Goal: Task Accomplishment & Management: Complete application form

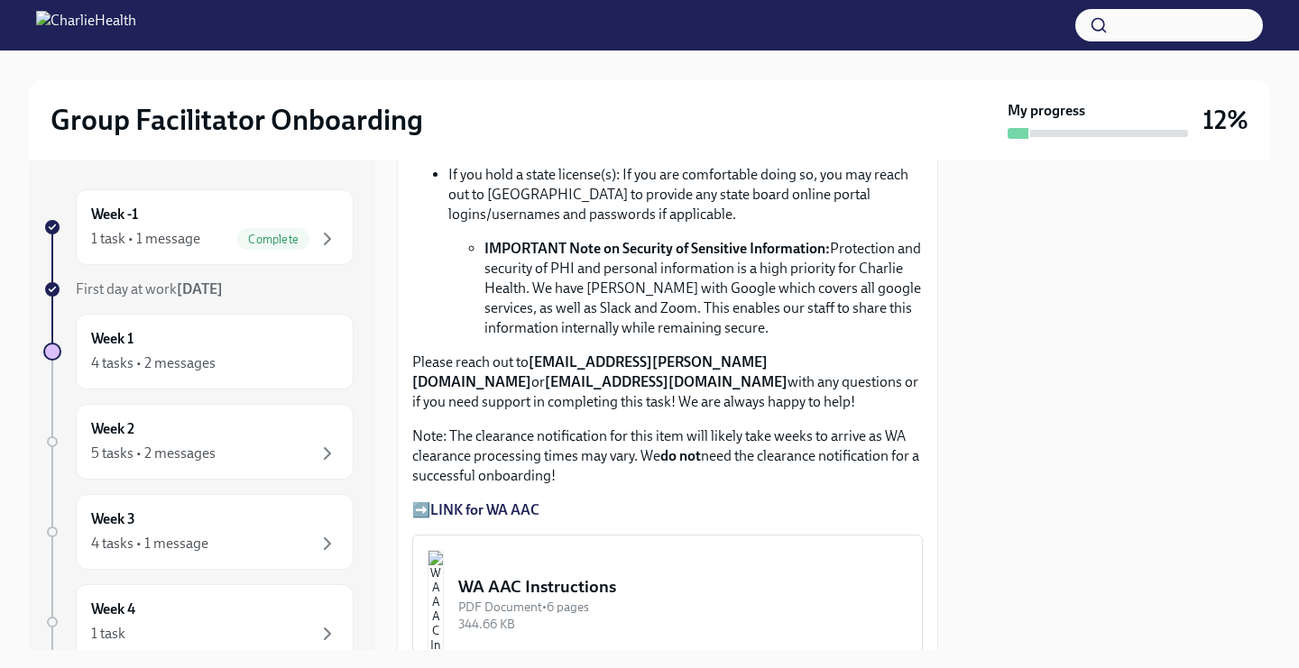
scroll to position [1328, 0]
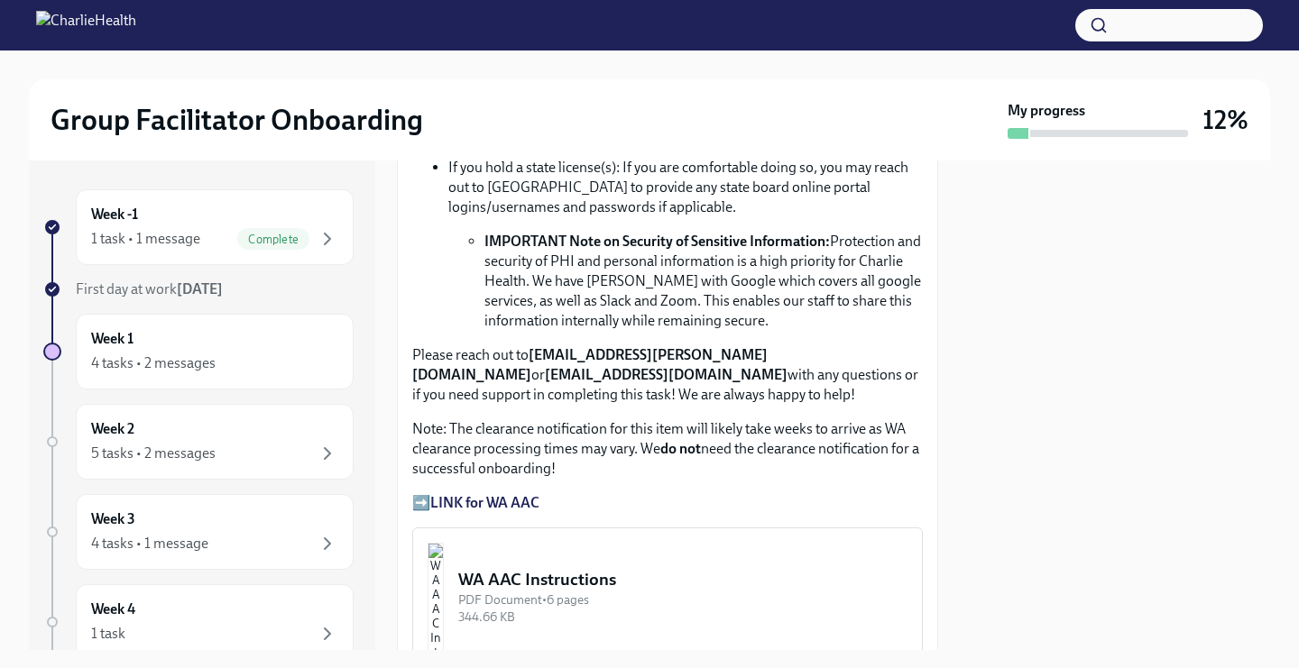
click at [516, 504] on strong "LINK for WA AAC" at bounding box center [484, 502] width 109 height 17
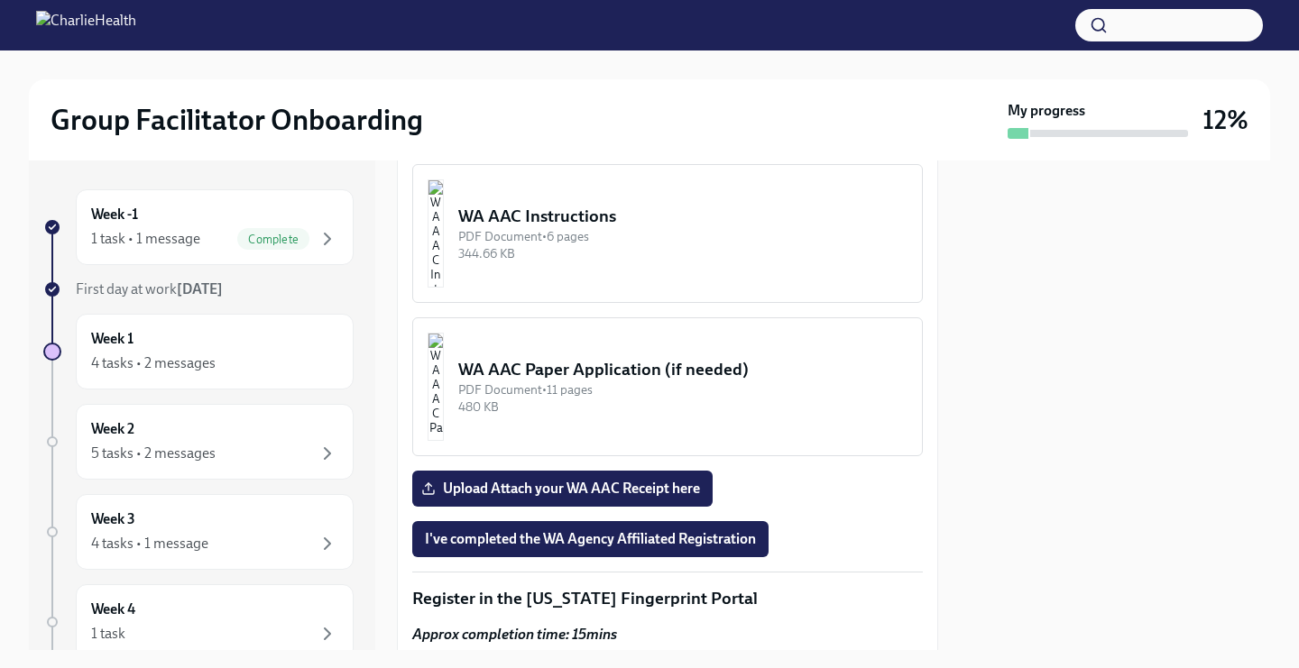
scroll to position [1692, 0]
click at [444, 248] on img "button" at bounding box center [435, 233] width 16 height 108
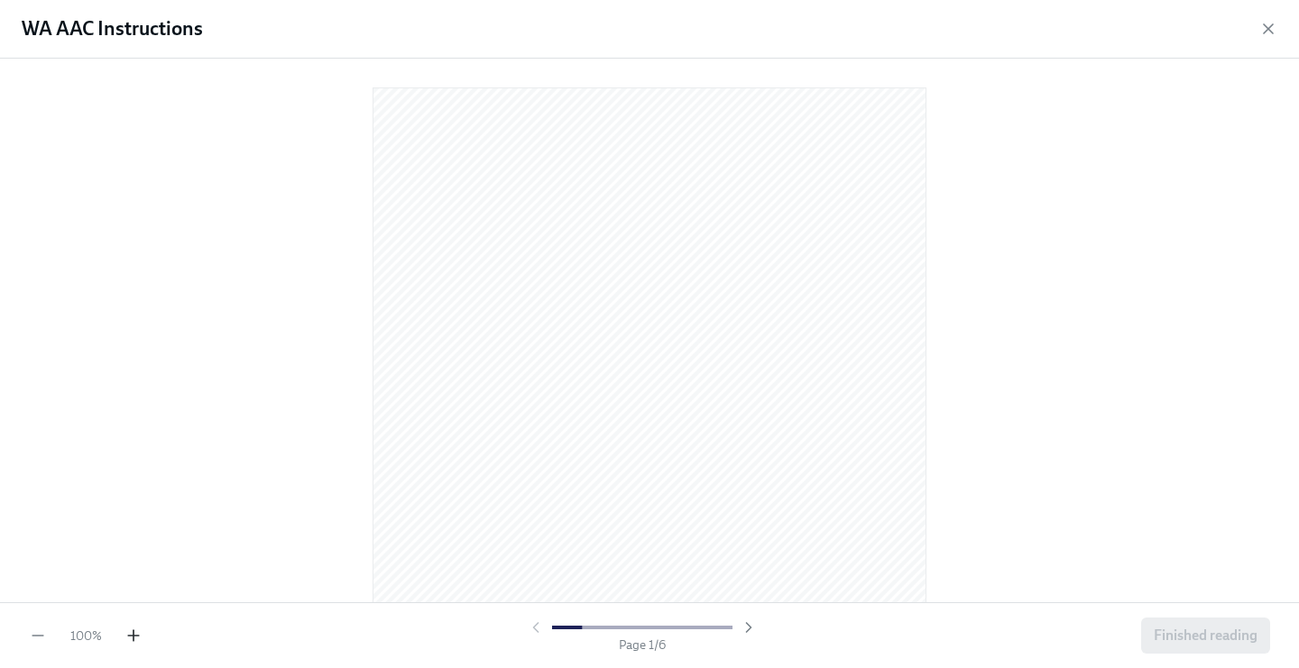
click at [131, 636] on icon "button" at bounding box center [133, 636] width 11 height 0
click at [1213, 637] on span "Finished reading" at bounding box center [1205, 636] width 104 height 18
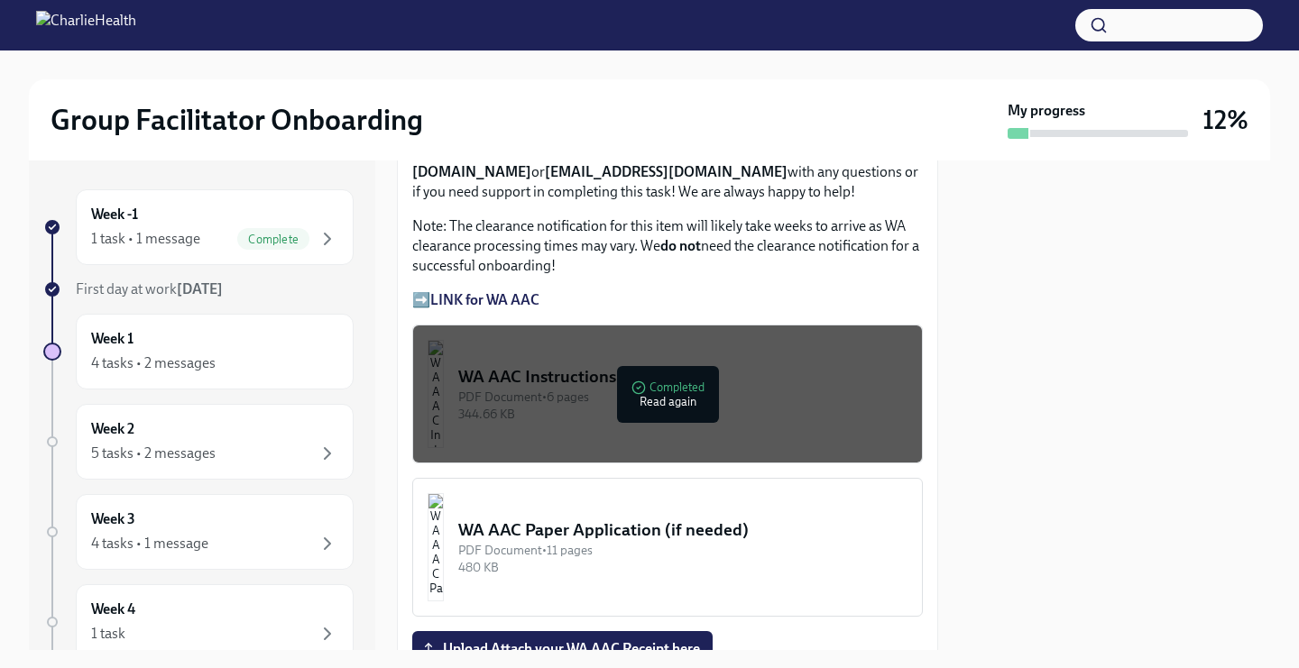
scroll to position [1519, 0]
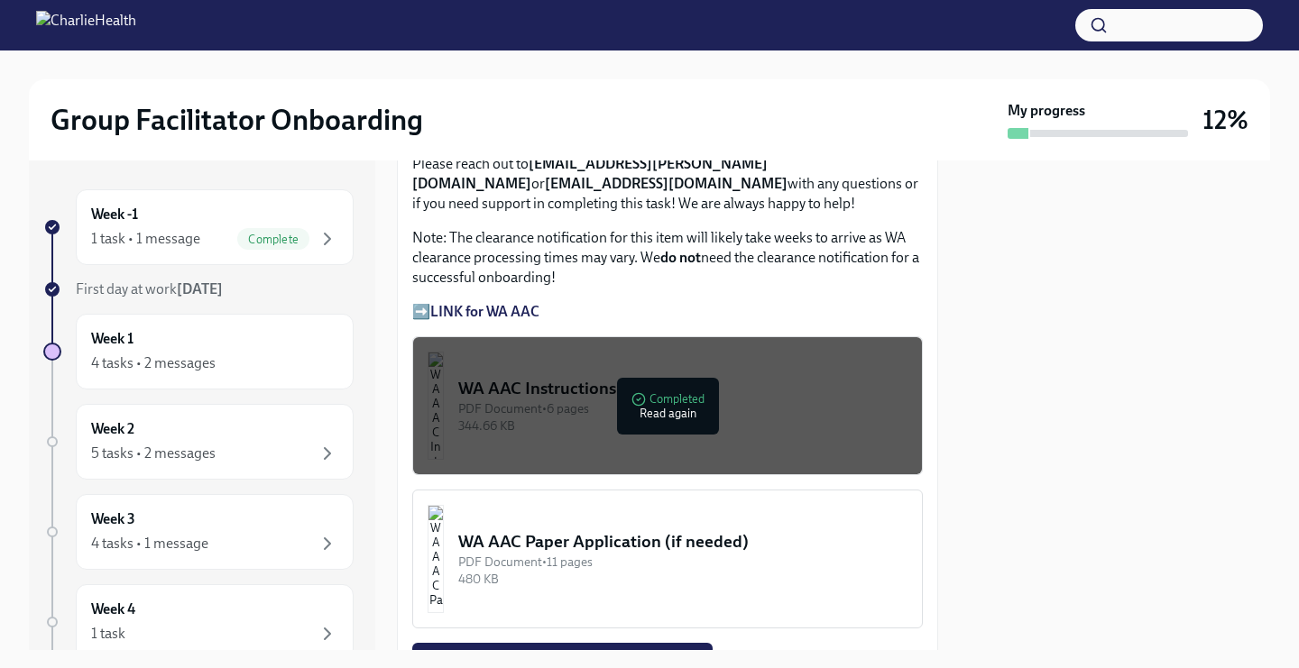
click at [659, 393] on div "WA AAC Instructions" at bounding box center [682, 388] width 449 height 23
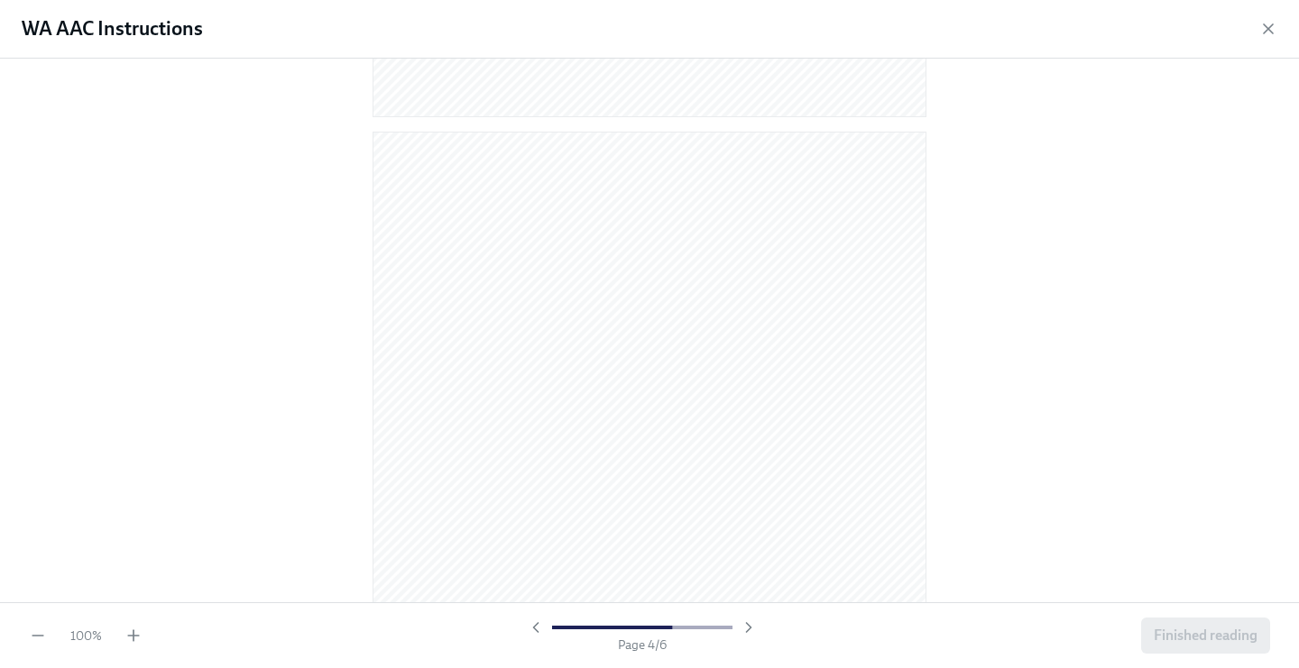
scroll to position [3854, 0]
click at [128, 639] on icon "button" at bounding box center [133, 636] width 18 height 18
click at [1177, 630] on span "Finished reading" at bounding box center [1205, 636] width 104 height 18
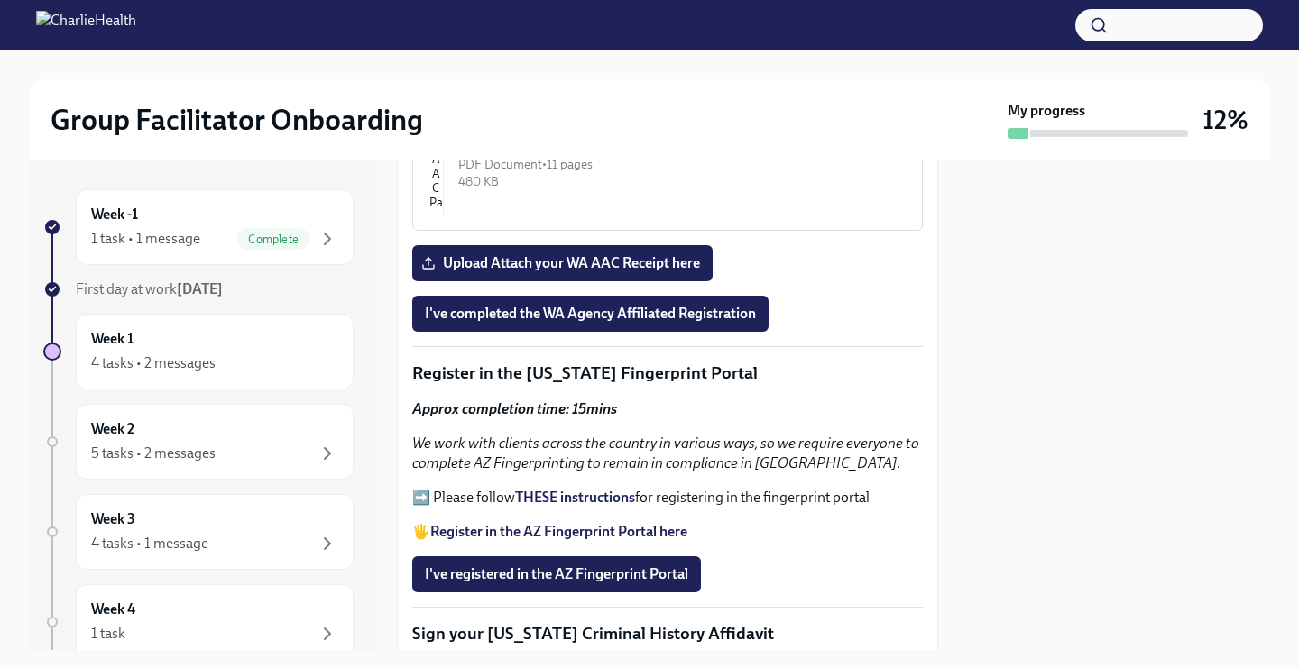
scroll to position [1901, 0]
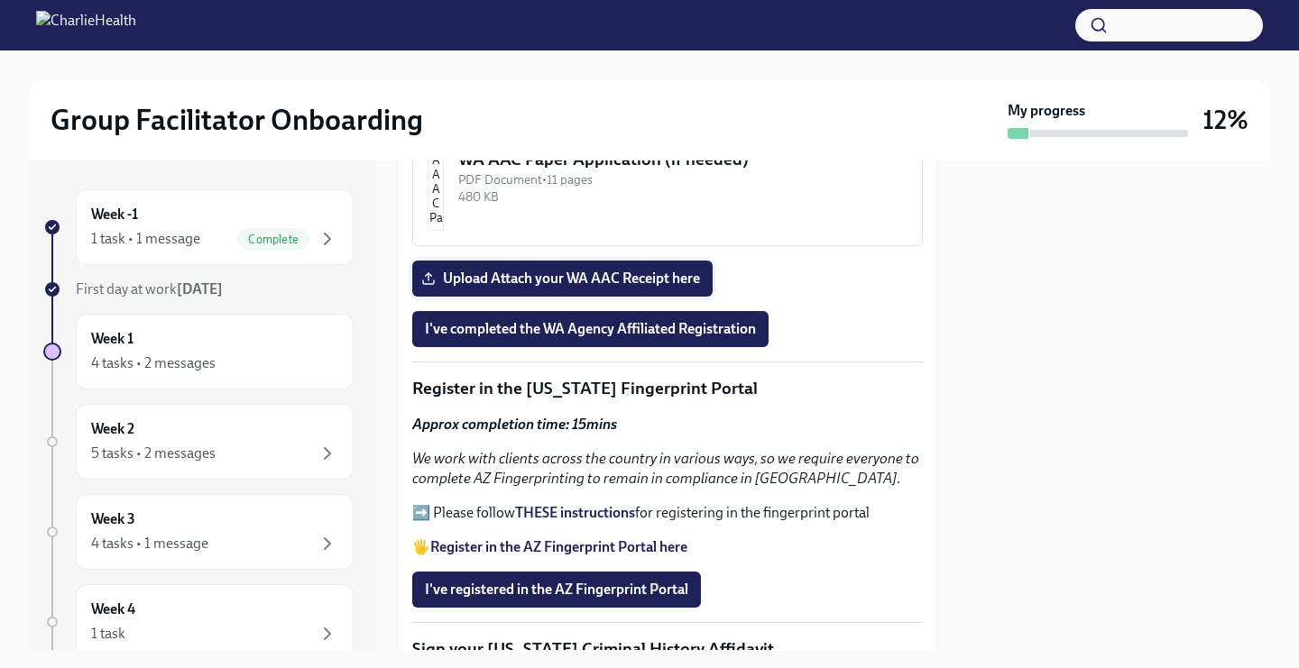
click at [576, 277] on span "Upload Attach your WA AAC Receipt here" at bounding box center [562, 279] width 275 height 18
click at [0, 0] on input "Upload Attach your WA AAC Receipt here" at bounding box center [0, 0] width 0 height 0
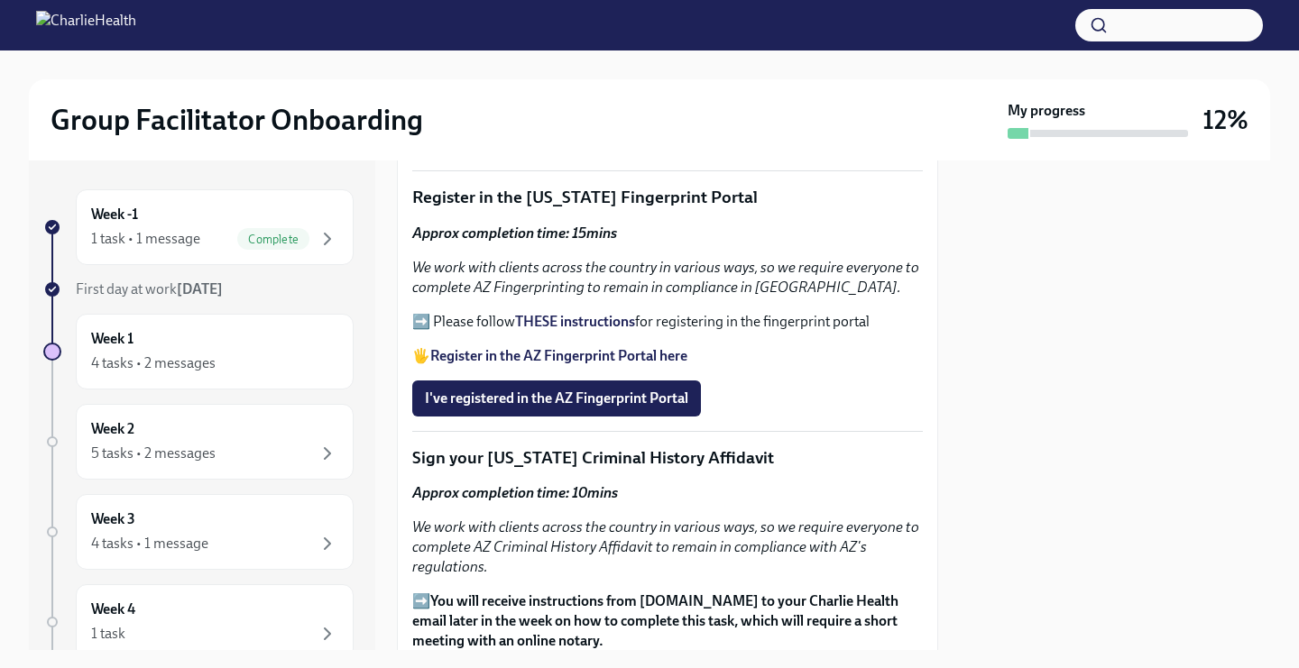
scroll to position [2094, 0]
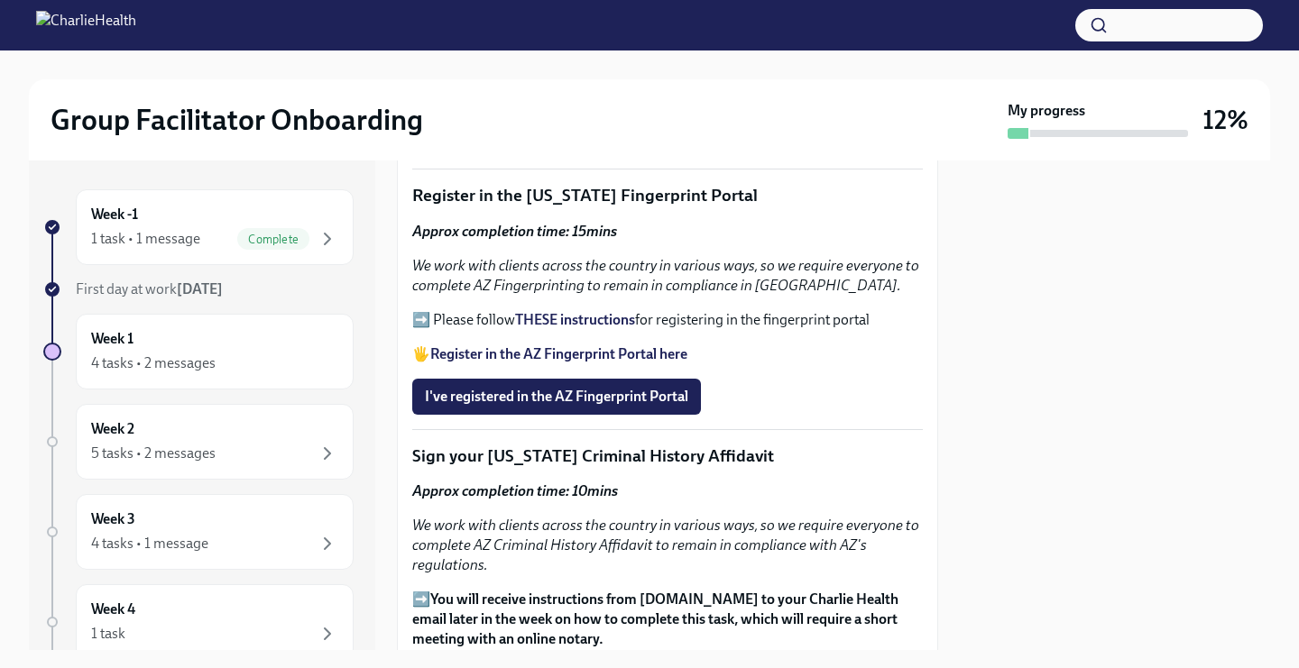
click at [583, 323] on strong "THESE instructions" at bounding box center [575, 319] width 120 height 17
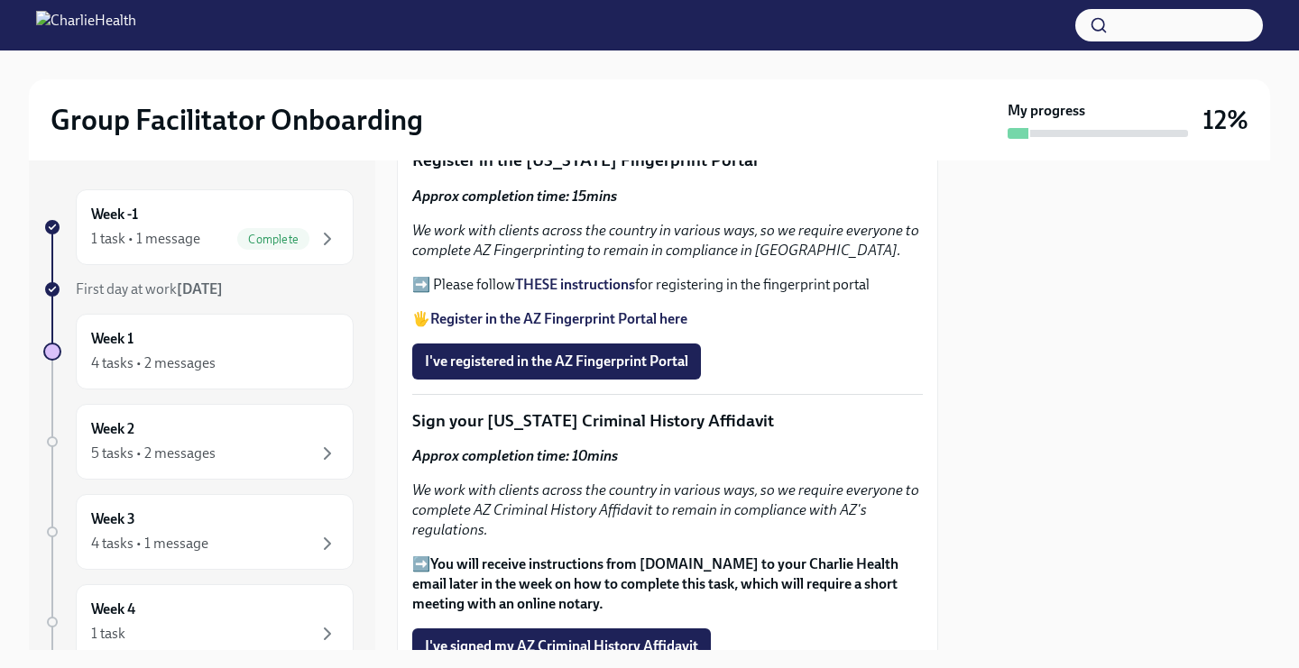
scroll to position [2133, 0]
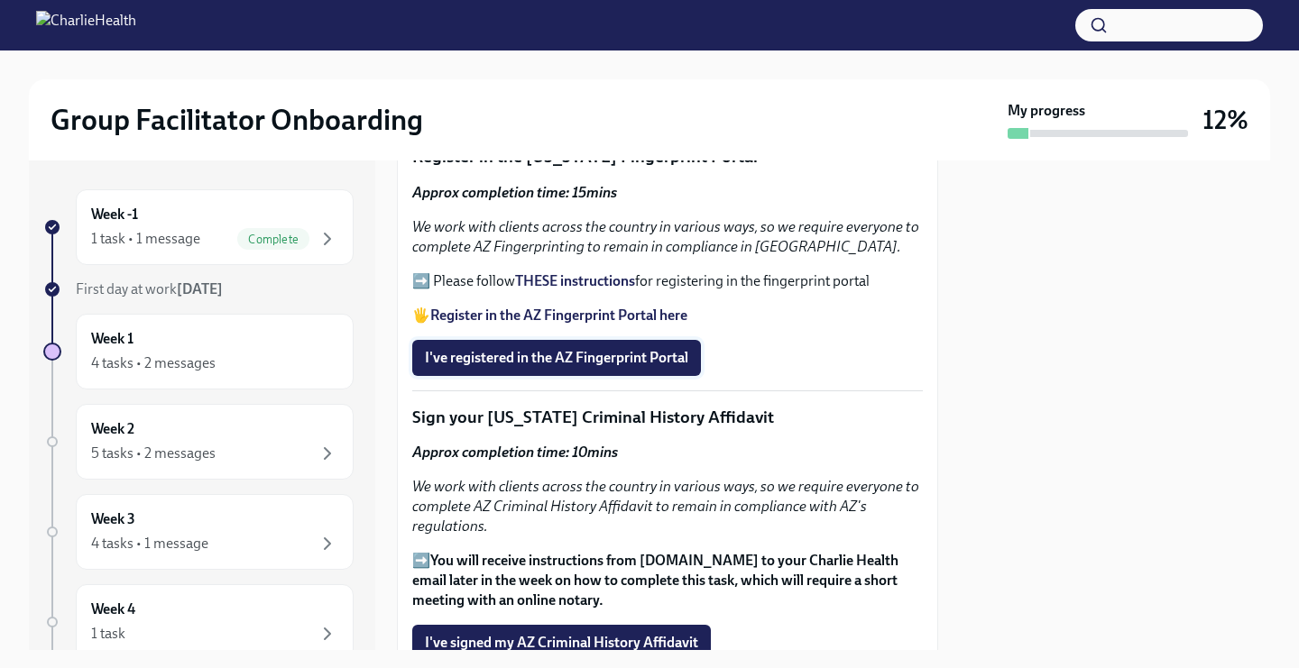
click at [510, 362] on span "I've registered in the AZ Fingerprint Portal" at bounding box center [556, 358] width 263 height 18
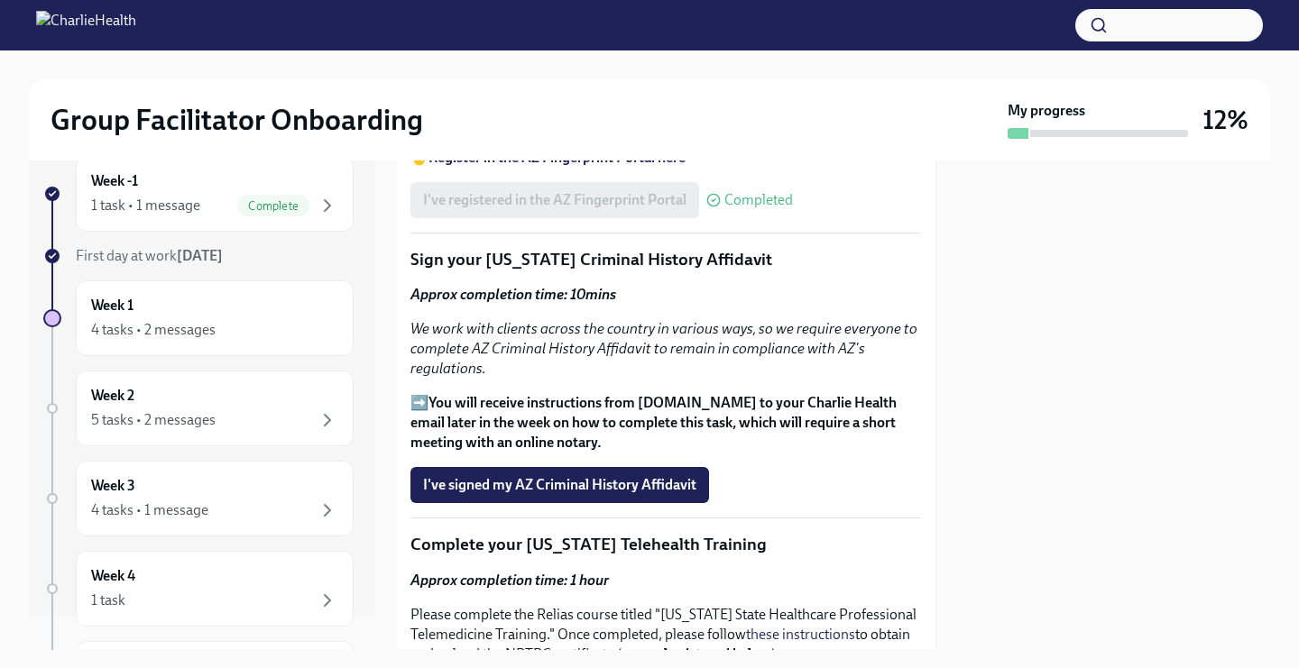
scroll to position [41, 0]
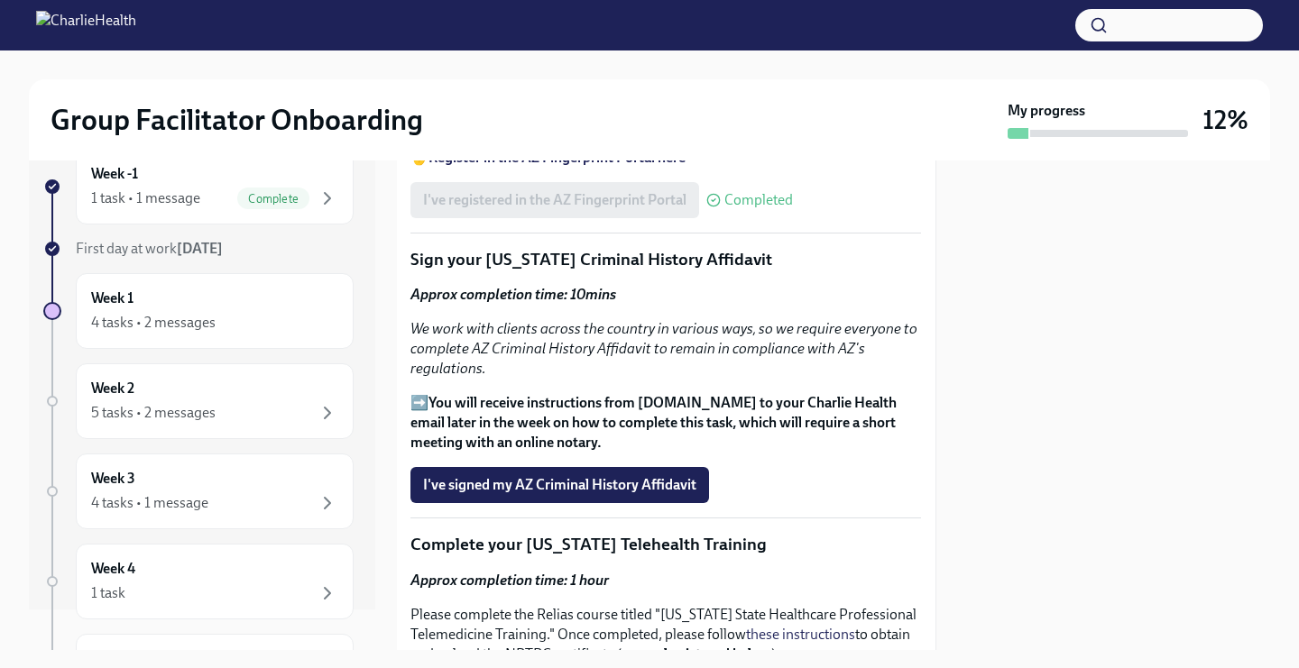
click at [419, 400] on p "➡️ You will receive instructions from [DOMAIN_NAME] to your Charlie Health emai…" at bounding box center [665, 423] width 510 height 60
click at [437, 434] on p "➡️ You will receive instructions from [DOMAIN_NAME] to your Charlie Health emai…" at bounding box center [665, 423] width 510 height 60
click at [468, 480] on span "I've signed my AZ Criminal History Affidavit" at bounding box center [559, 485] width 273 height 18
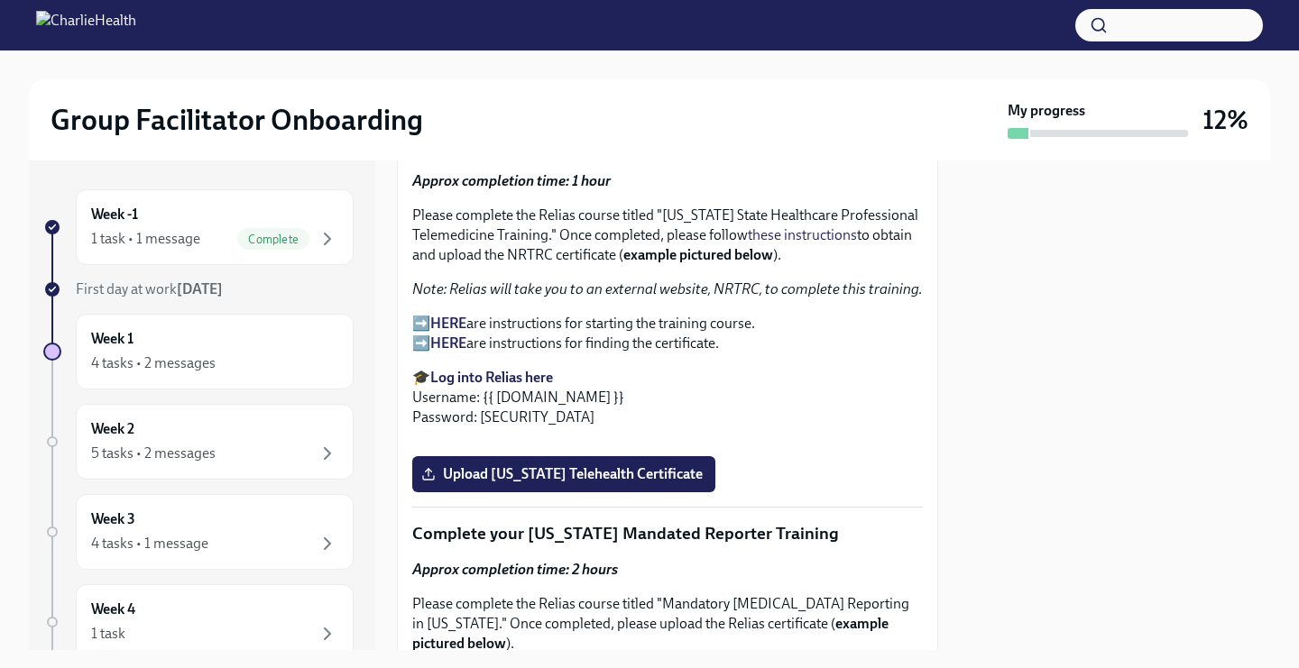
scroll to position [2691, 0]
click at [500, 375] on strong "Log into Relias here" at bounding box center [491, 376] width 123 height 17
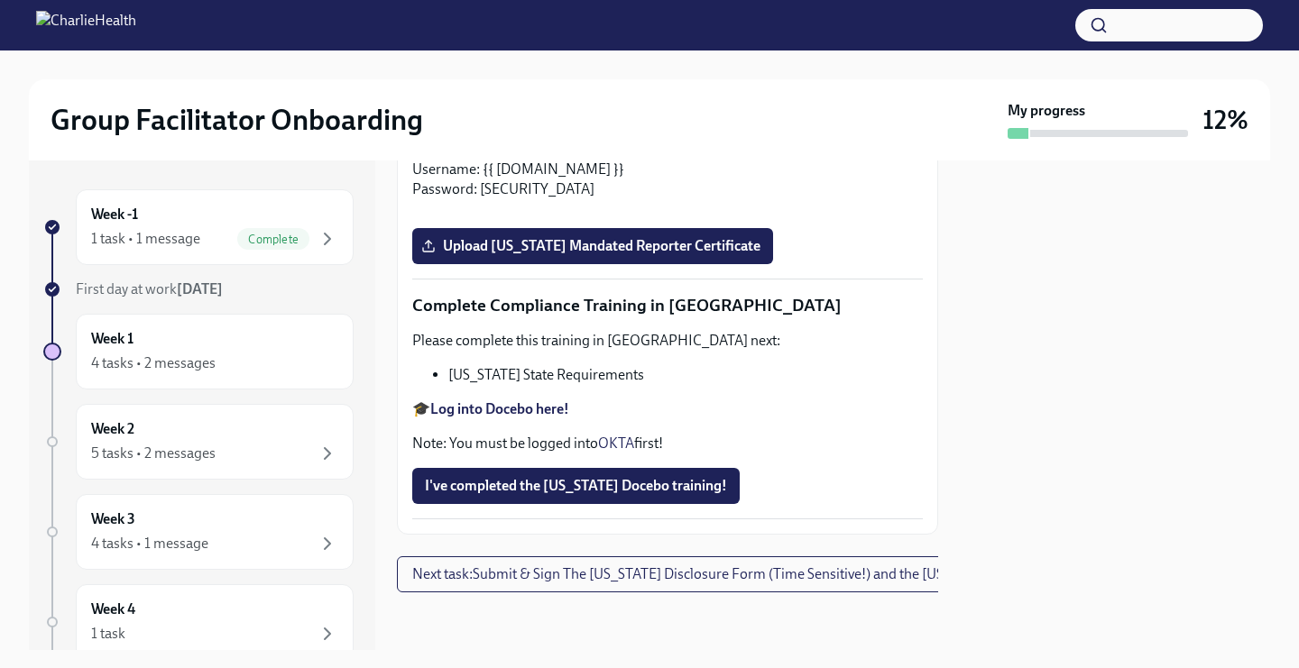
scroll to position [3327, 0]
click at [0, 0] on input "Upload [US_STATE] Telehealth Certificate" at bounding box center [0, 0] width 0 height 0
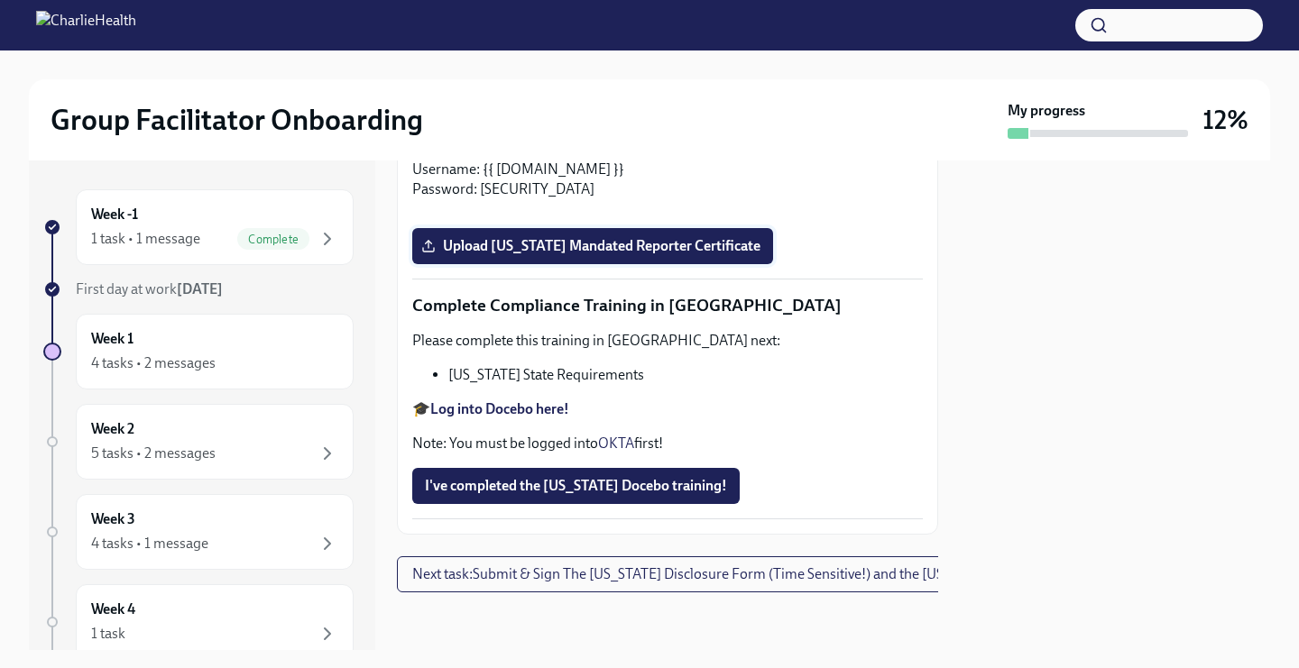
click at [527, 264] on label "Upload [US_STATE] Mandated Reporter Certificate" at bounding box center [592, 246] width 361 height 36
click at [0, 0] on input "Upload [US_STATE] Mandated Reporter Certificate" at bounding box center [0, 0] width 0 height 0
